Goal: Information Seeking & Learning: Learn about a topic

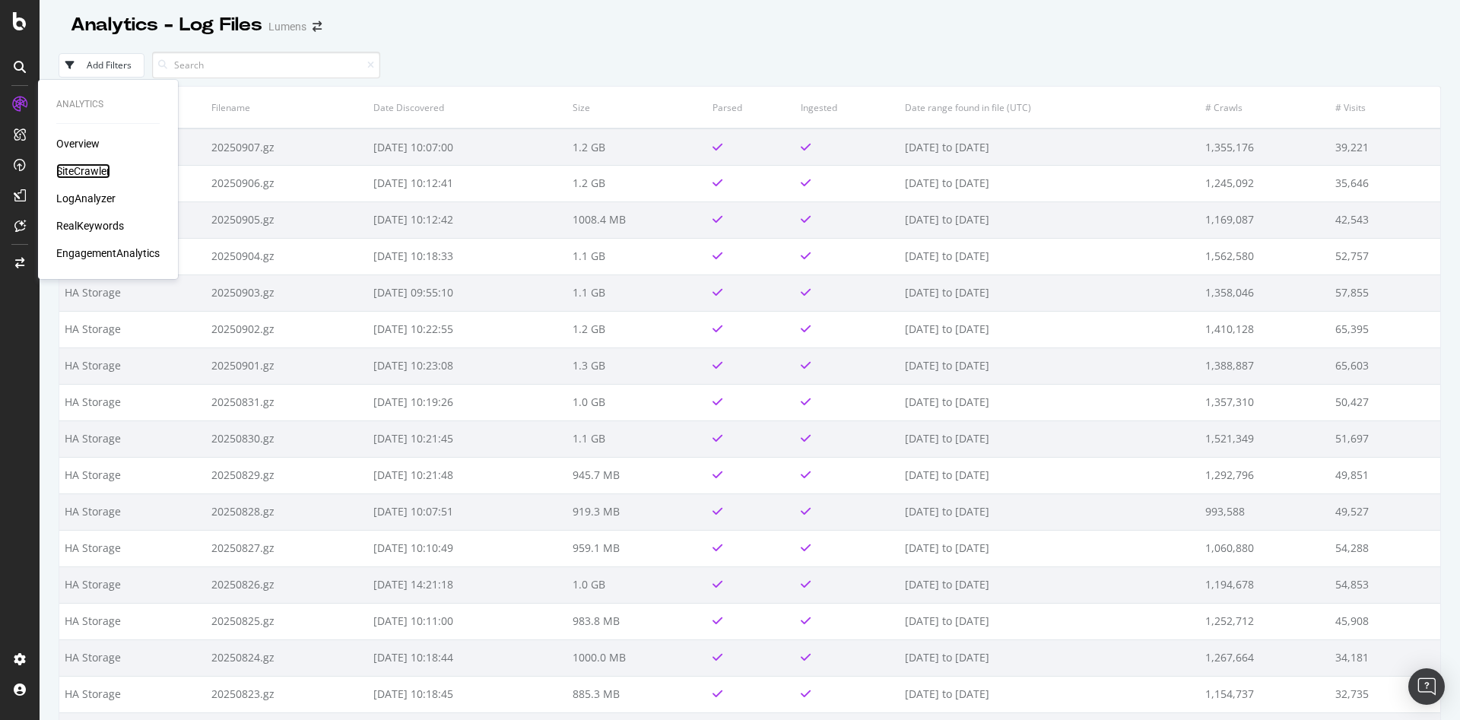
click at [65, 165] on div "SiteCrawler" at bounding box center [83, 170] width 54 height 15
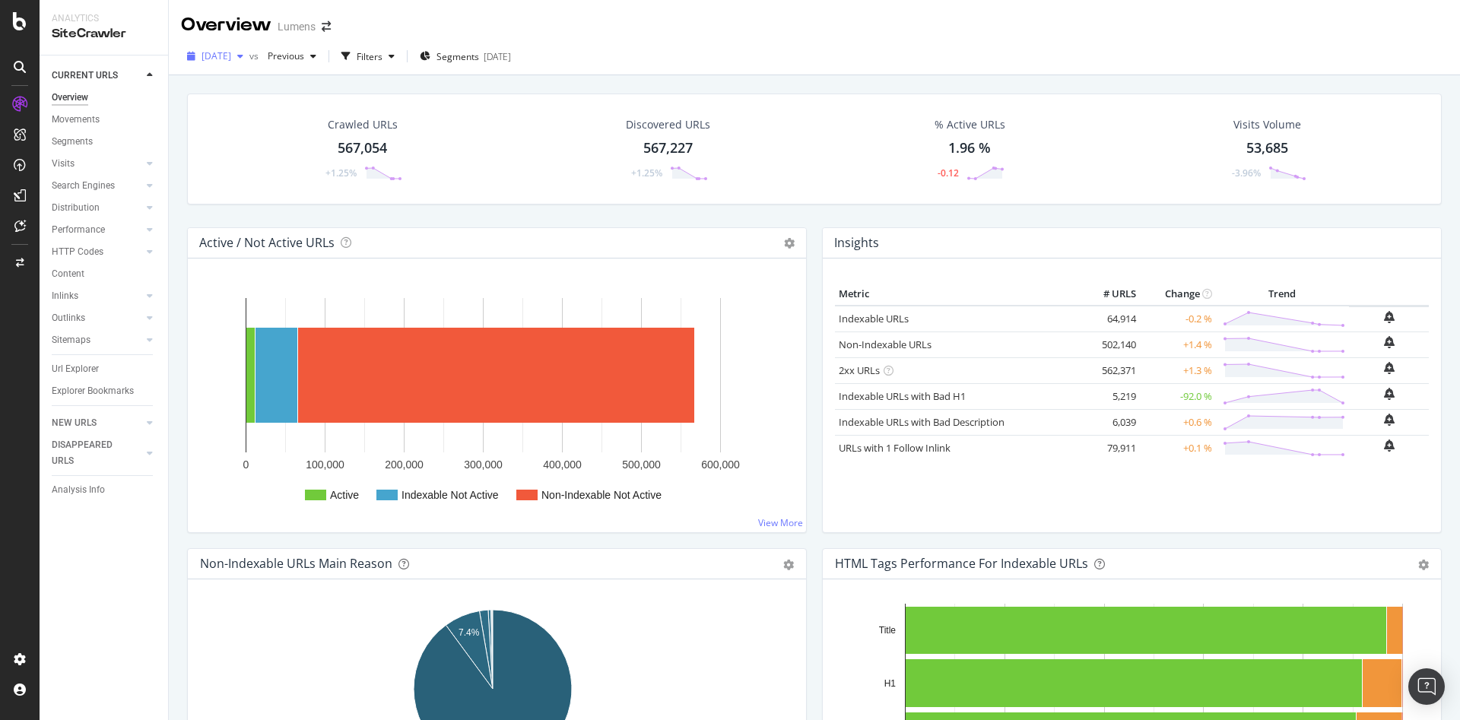
click at [231, 59] on span "[DATE]" at bounding box center [216, 55] width 30 height 13
click at [868, 80] on div "Crawled URLs 567,054 +1.25% Discovered URLs 567,227 +1.25% % Active URLs 1.96 %…" at bounding box center [814, 435] width 1291 height 720
click at [208, 45] on div "2025 Aug. 31st" at bounding box center [215, 56] width 68 height 23
click at [890, 39] on div "2025 Aug. 31st vs Previous Filters Segments 2025-07-30" at bounding box center [814, 56] width 1291 height 37
drag, startPoint x: 104, startPoint y: 636, endPoint x: 132, endPoint y: 635, distance: 28.1
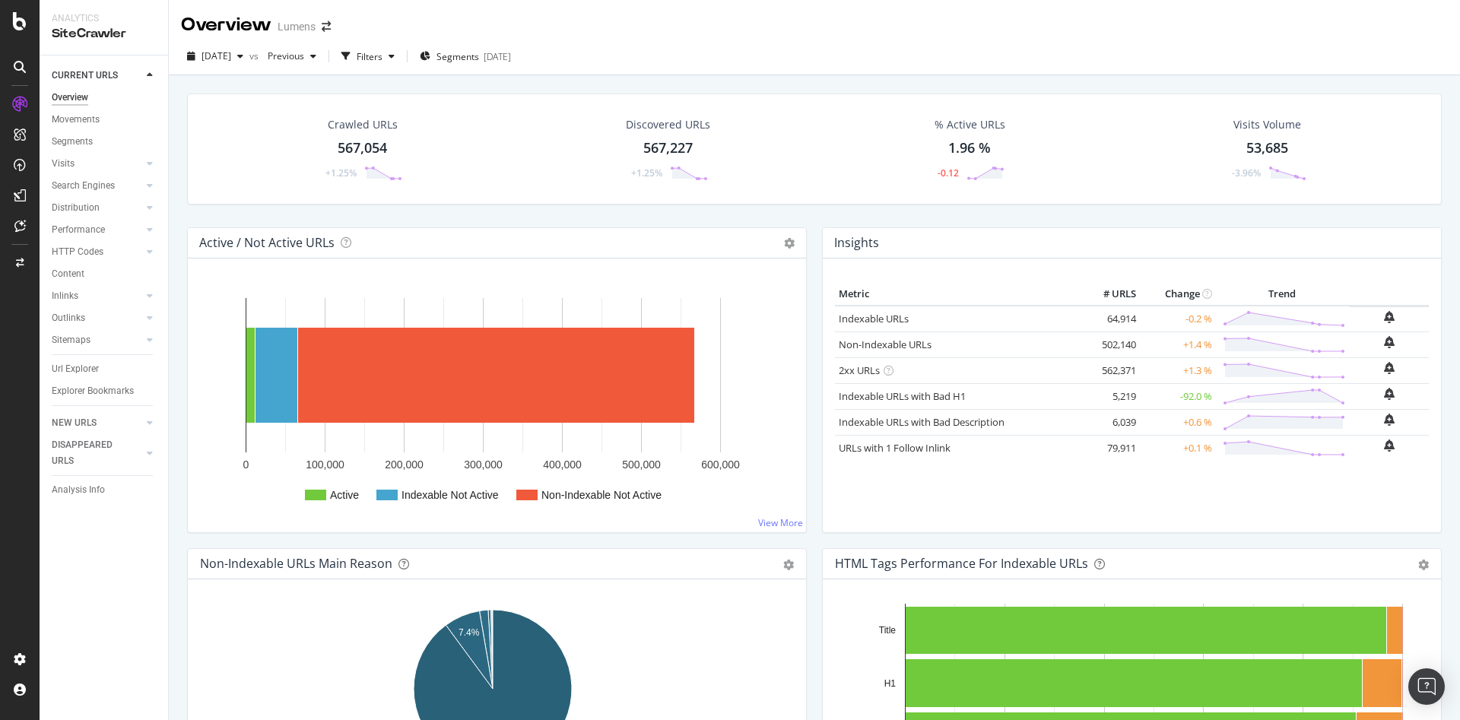
click at [104, 636] on div "CURRENT URLS Overview Movements Segments Visits Analysis Orphan URLs Search Eng…" at bounding box center [104, 388] width 129 height 665
click at [132, 635] on div "CURRENT URLS Overview Movements Segments Visits Analysis Orphan URLs Search Eng…" at bounding box center [104, 388] width 129 height 665
click at [33, 49] on div at bounding box center [20, 360] width 40 height 720
click at [17, 20] on icon at bounding box center [20, 21] width 14 height 18
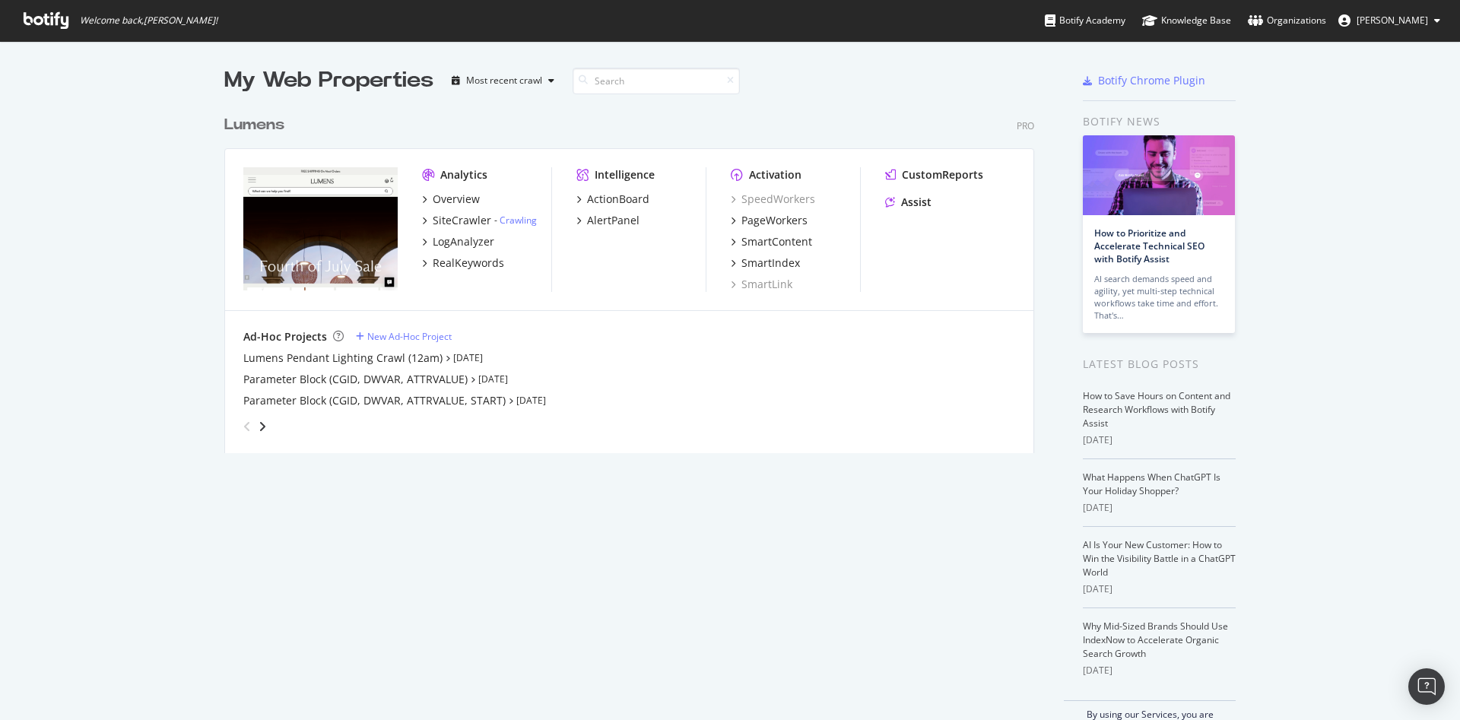
scroll to position [703, 1425]
click at [455, 221] on div "SiteCrawler" at bounding box center [462, 220] width 59 height 15
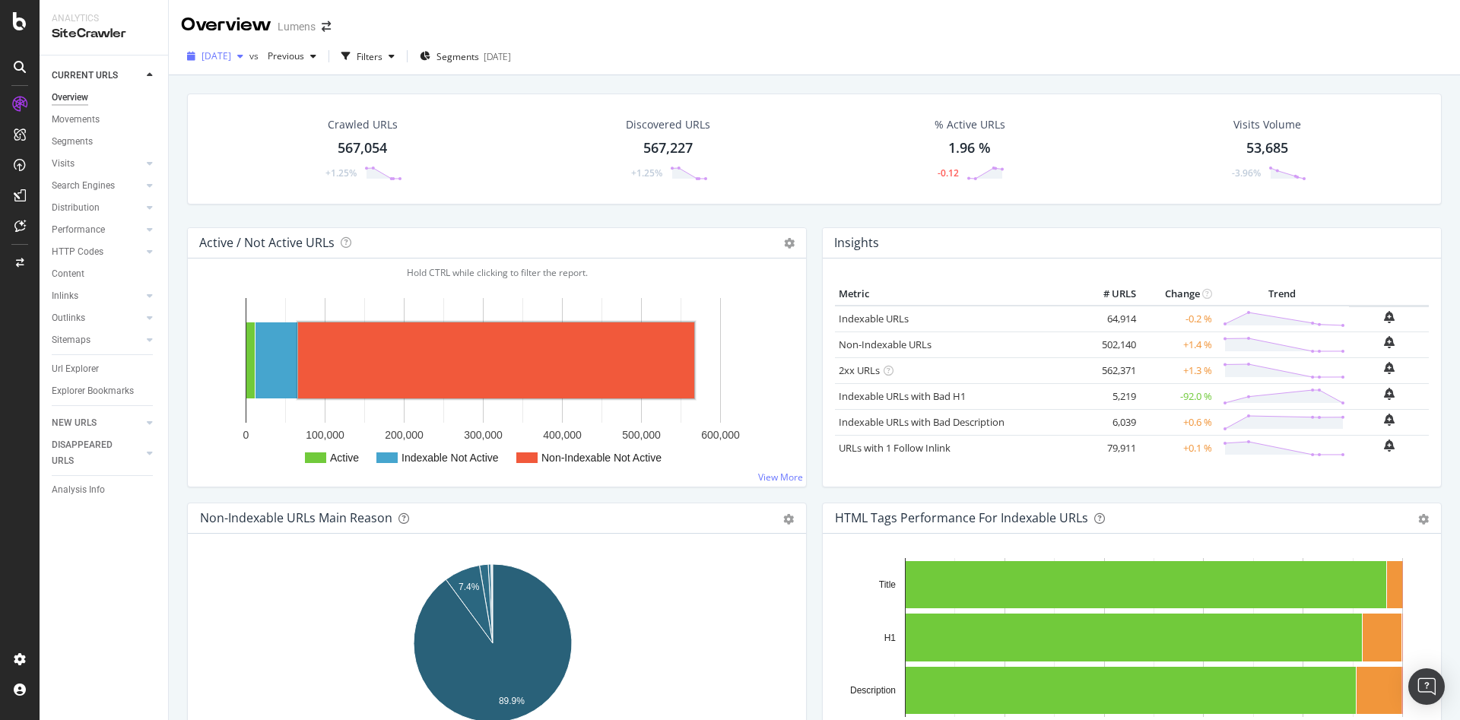
click at [217, 57] on span "2025 Aug. 31st" at bounding box center [216, 55] width 30 height 13
click at [26, 33] on div at bounding box center [20, 360] width 40 height 720
click at [22, 26] on icon at bounding box center [20, 21] width 14 height 18
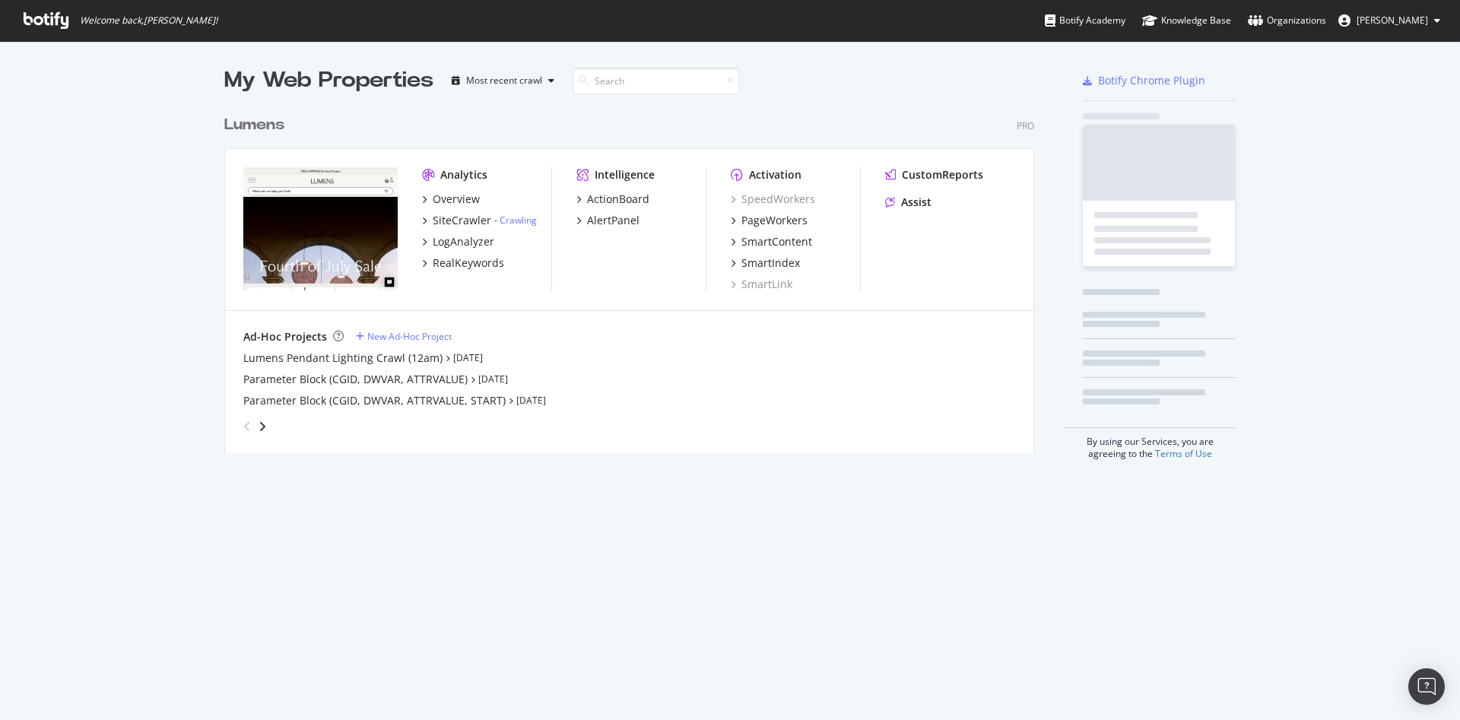
scroll to position [703, 1425]
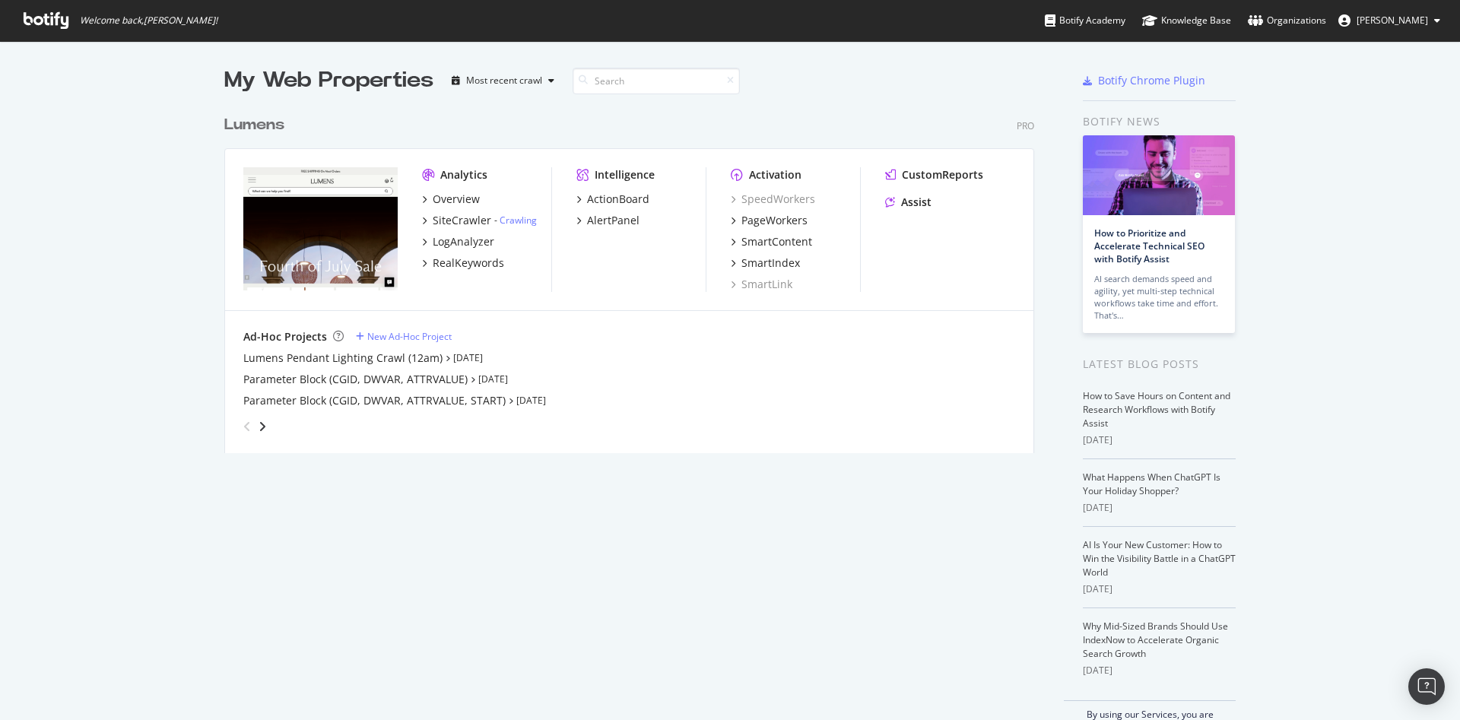
click at [500, 228] on div "Overview SiteCrawler - Crawling LogAnalyzer RealKeywords" at bounding box center [486, 231] width 129 height 79
click at [458, 222] on div "SiteCrawler" at bounding box center [462, 220] width 59 height 15
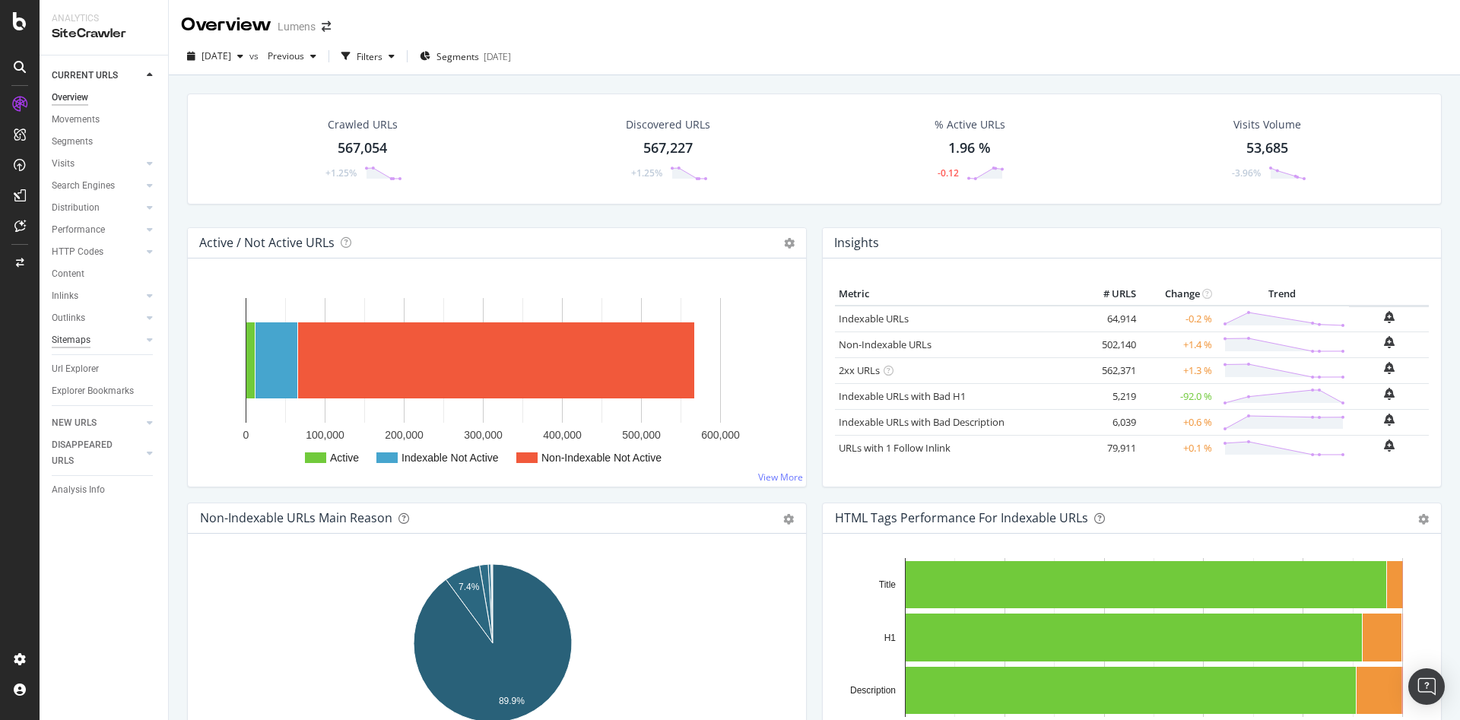
click at [83, 344] on div "Sitemaps" at bounding box center [71, 340] width 39 height 16
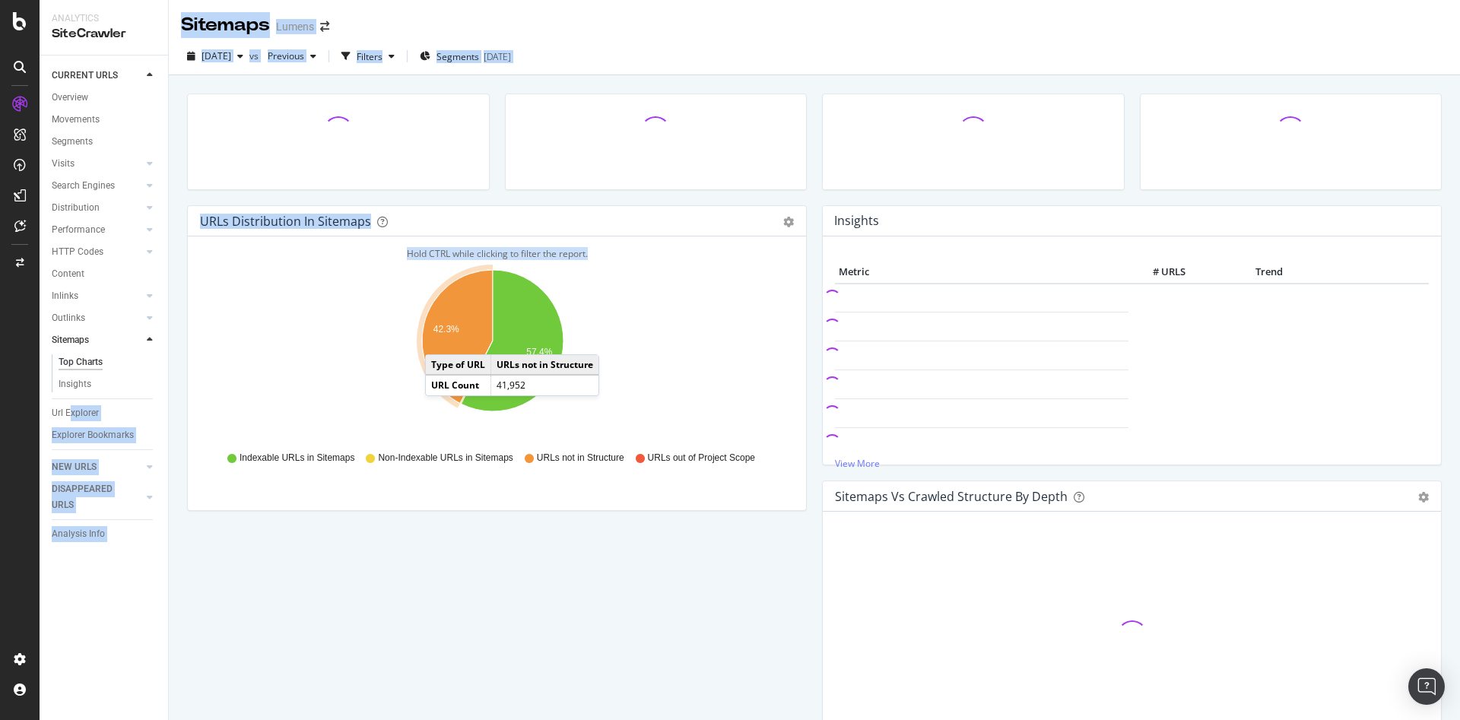
click at [499, 328] on div "Analytics SiteCrawler CURRENT URLS Overview Movements Segments Visits Analysis …" at bounding box center [750, 360] width 1420 height 720
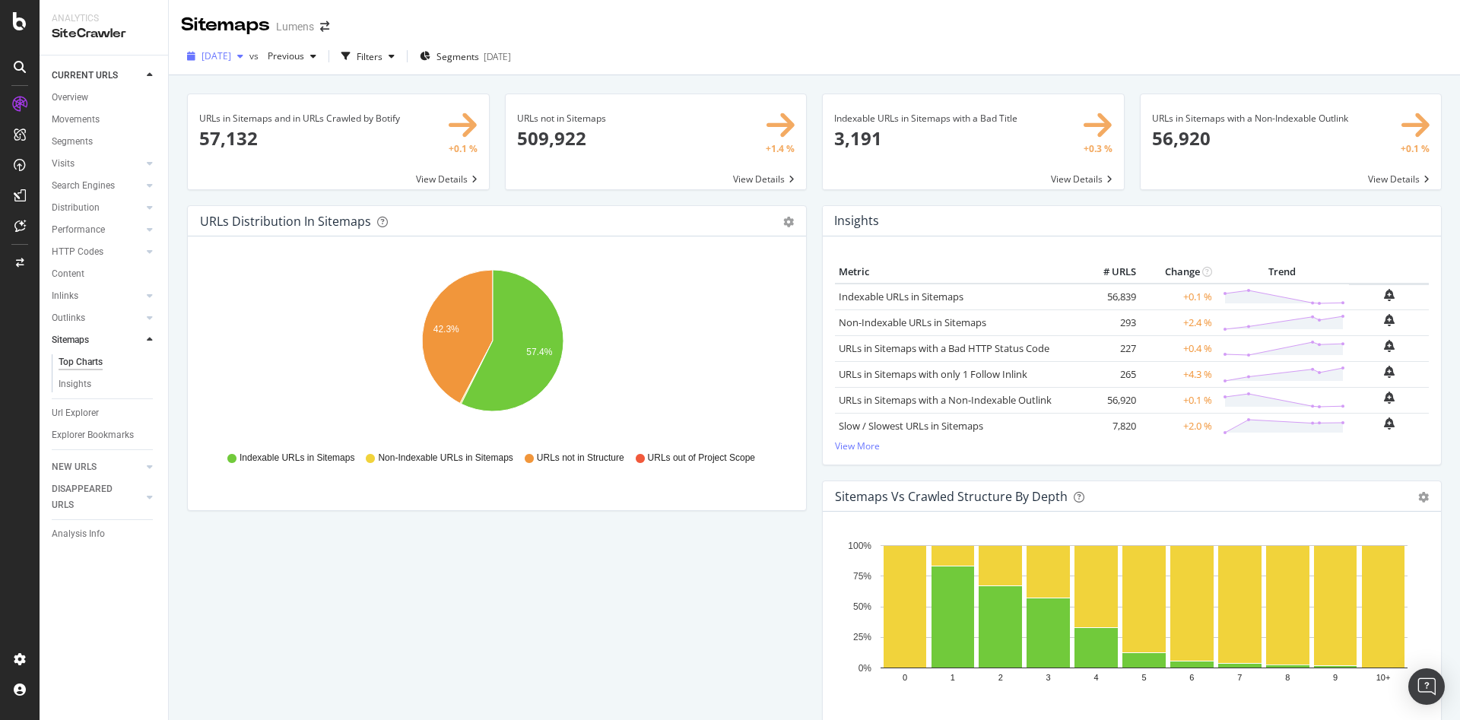
click at [249, 53] on div "button" at bounding box center [240, 56] width 18 height 9
click at [769, 49] on div "2025 Aug. 31st vs Previous Filters Segments 2025-07-30" at bounding box center [814, 59] width 1291 height 30
